Goal: Information Seeking & Learning: Find contact information

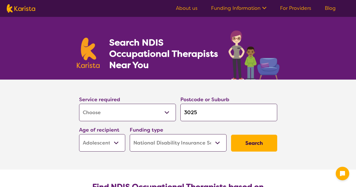
select select "[MEDICAL_DATA]"
select select "AS"
select select "NDIS"
select select "[MEDICAL_DATA]"
select select "AS"
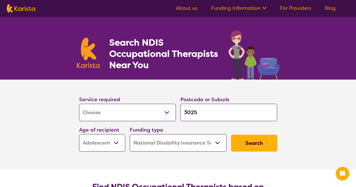
select select "NDIS"
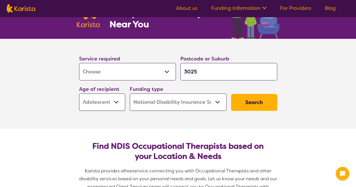
click at [247, 99] on button "Search" at bounding box center [254, 102] width 46 height 17
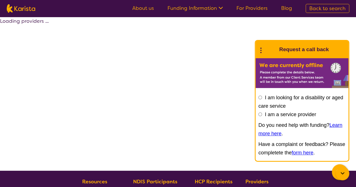
select select "by_score"
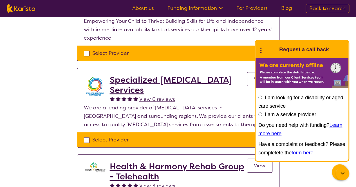
scroll to position [176, 0]
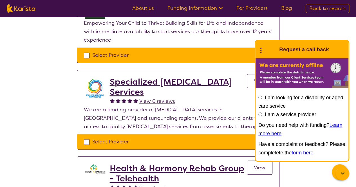
click at [261, 97] on input "I am looking for a disability or aged care service" at bounding box center [260, 98] width 4 height 4
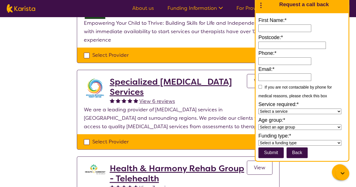
click at [298, 153] on button "Back" at bounding box center [296, 152] width 21 height 11
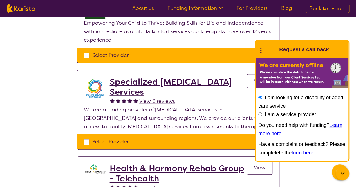
click at [259, 50] on icon at bounding box center [260, 49] width 7 height 9
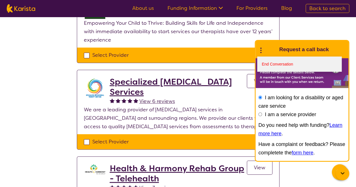
click at [267, 67] on link "End Conversation" at bounding box center [299, 64] width 84 height 15
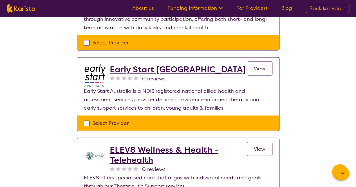
scroll to position [608, 0]
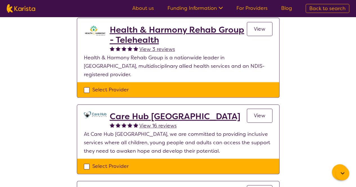
scroll to position [315, 0]
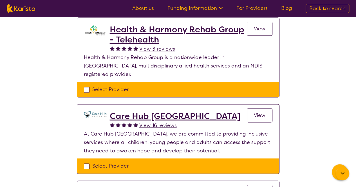
select select "[MEDICAL_DATA]"
select select "AS"
select select "NDIS"
select select "[MEDICAL_DATA]"
select select "AS"
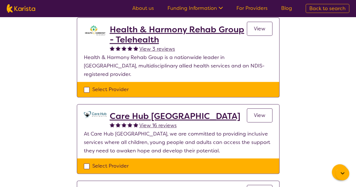
select select "NDIS"
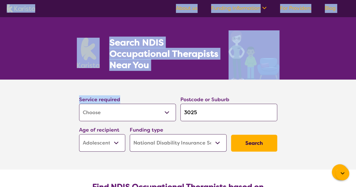
drag, startPoint x: 165, startPoint y: 122, endPoint x: 44, endPoint y: 14, distance: 162.4
